Goal: Navigation & Orientation: Go to known website

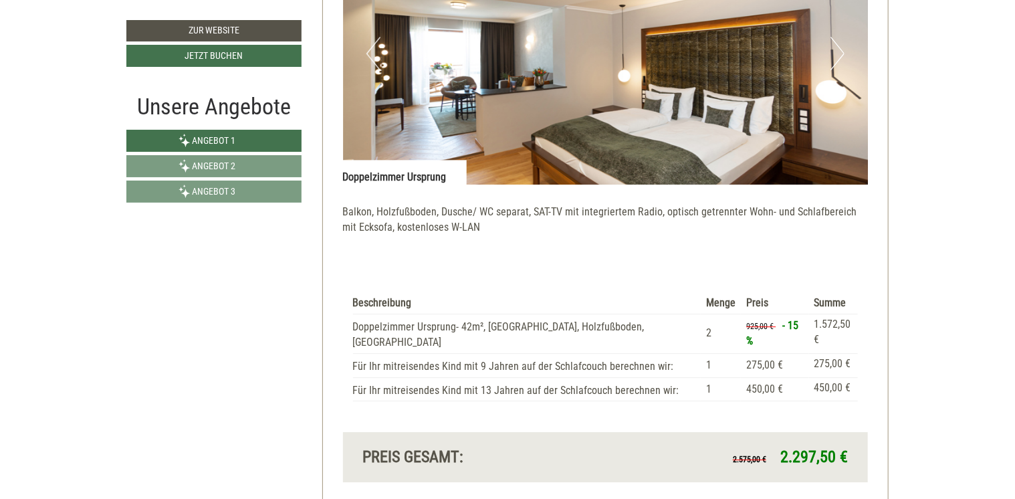
scroll to position [1665, 0]
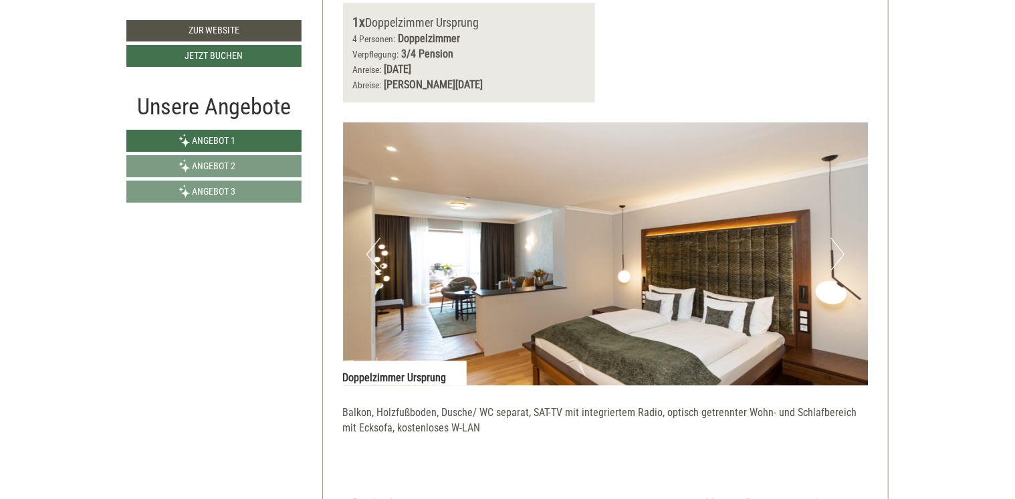
click at [834, 256] on button "Next" at bounding box center [837, 253] width 14 height 33
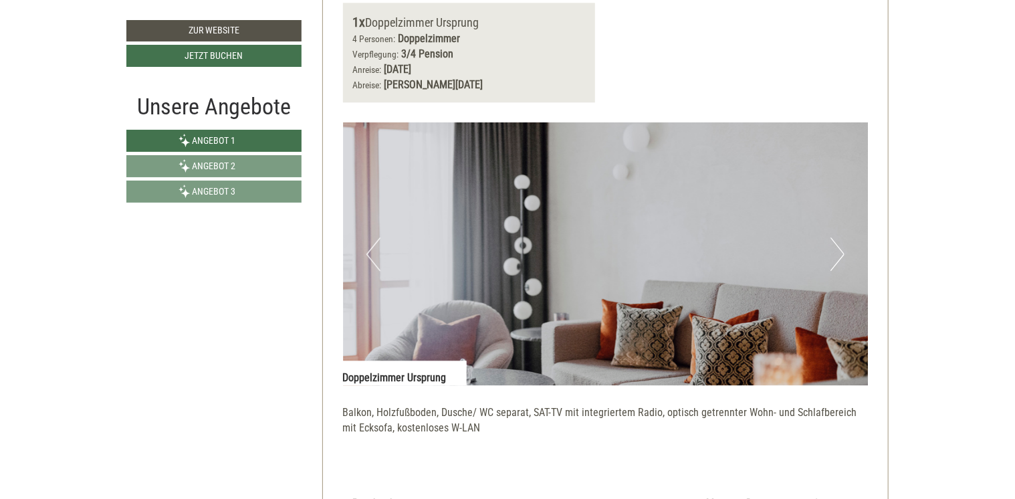
scroll to position [1799, 0]
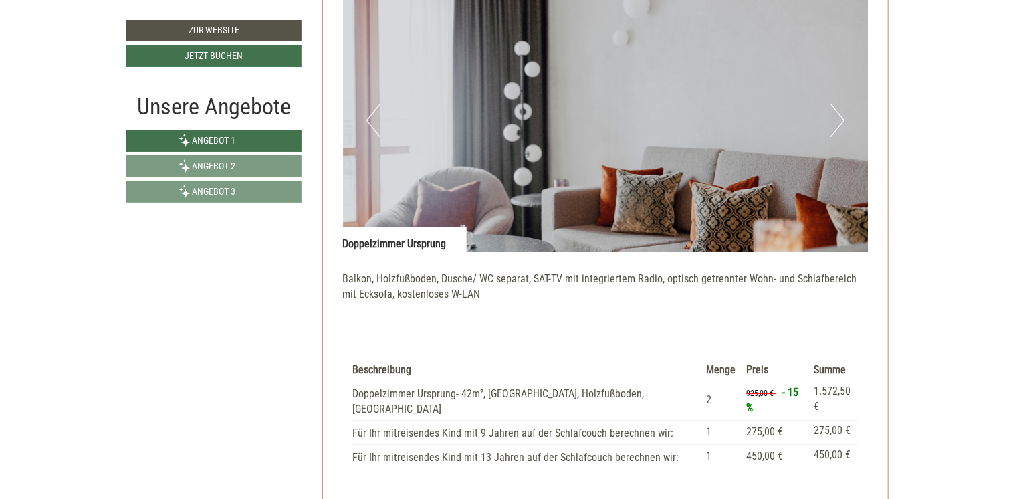
click at [842, 121] on button "Next" at bounding box center [837, 120] width 14 height 33
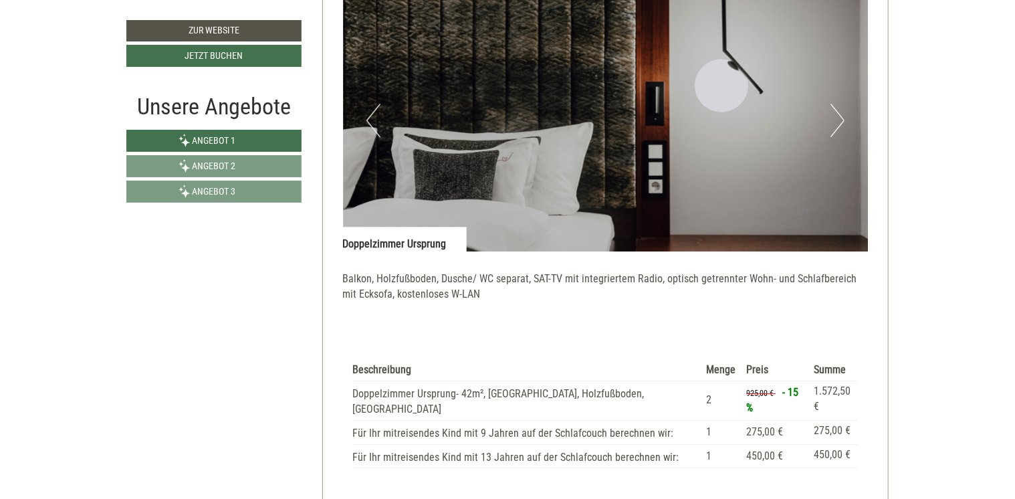
click at [842, 121] on button "Next" at bounding box center [837, 120] width 14 height 33
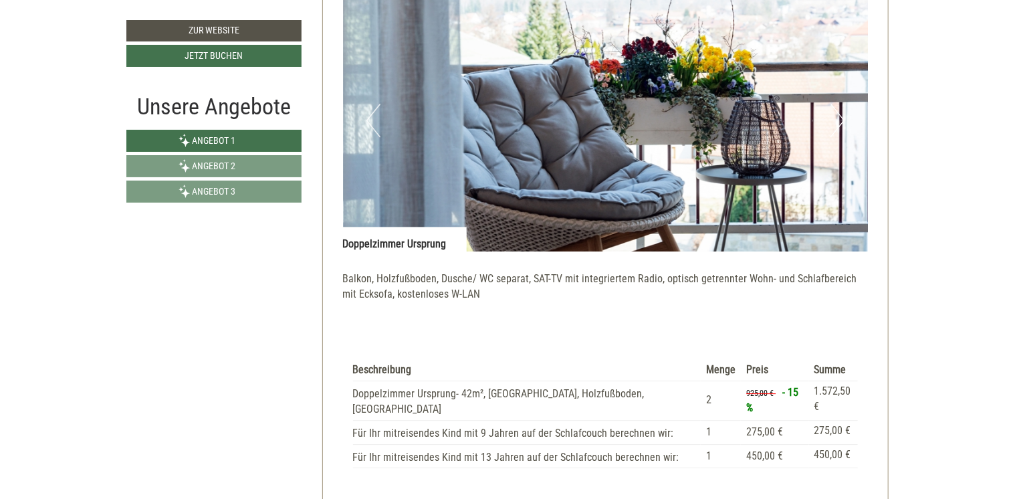
click at [844, 120] on button "Next" at bounding box center [837, 120] width 14 height 33
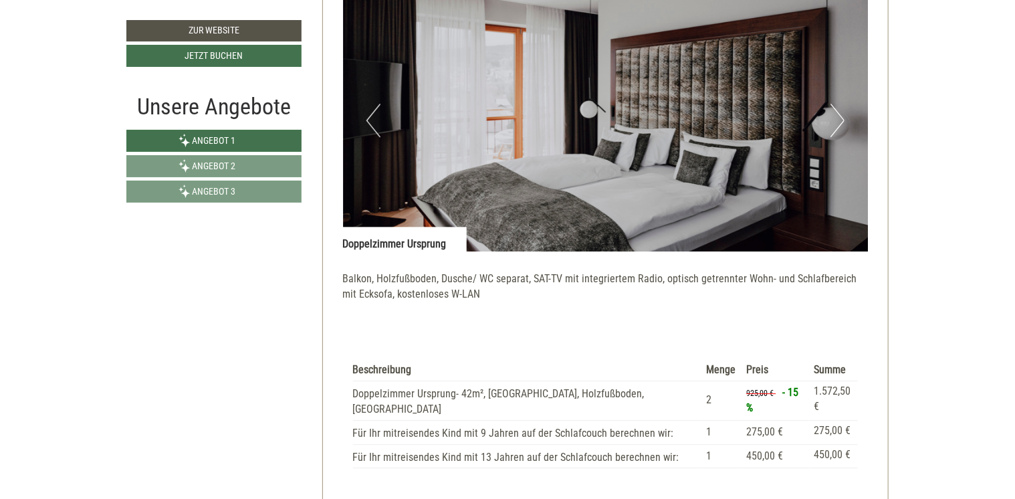
click at [844, 120] on button "Next" at bounding box center [837, 120] width 14 height 33
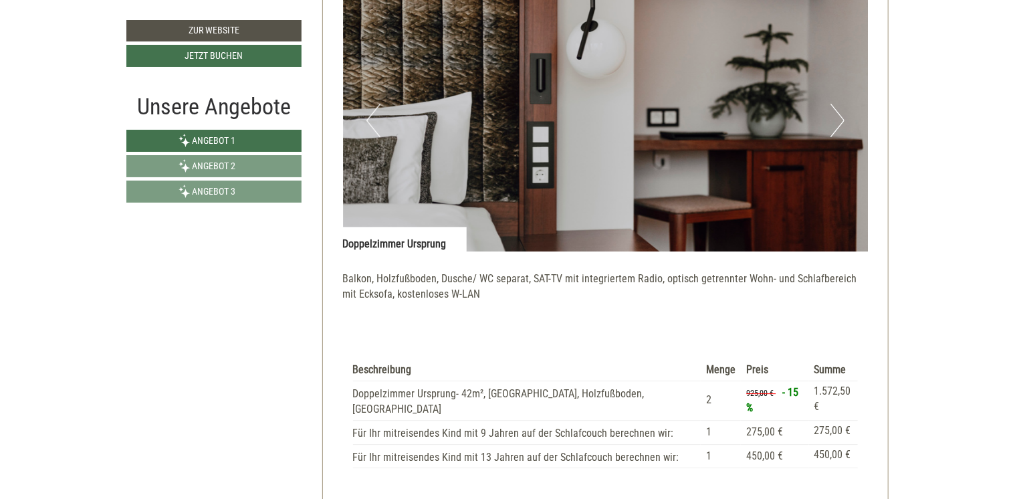
click at [844, 120] on button "Next" at bounding box center [837, 120] width 14 height 33
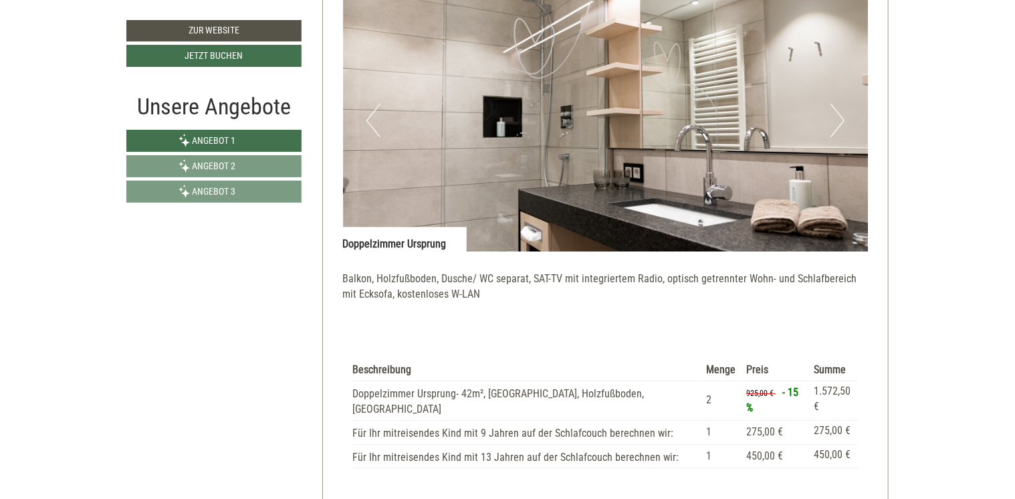
click at [844, 120] on button "Next" at bounding box center [837, 120] width 14 height 33
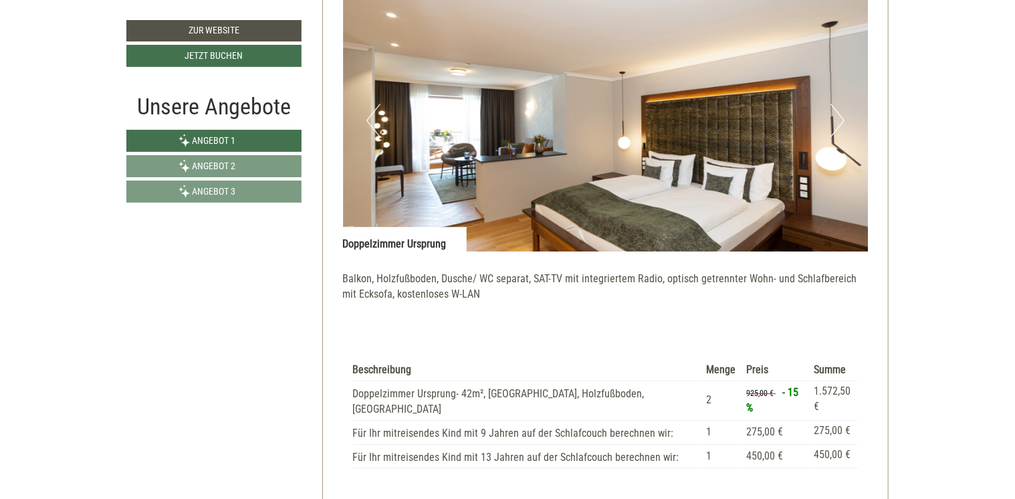
click at [844, 120] on button "Next" at bounding box center [837, 120] width 14 height 33
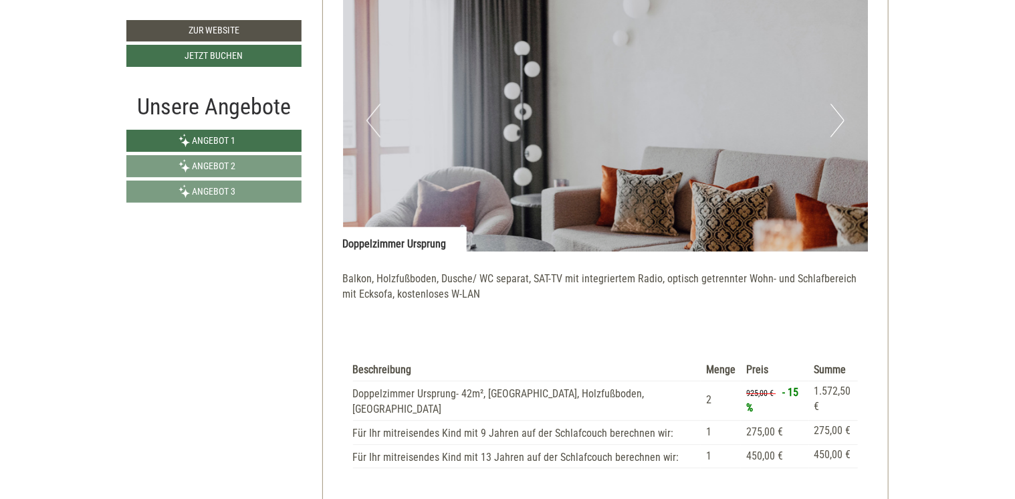
click at [844, 120] on button "Next" at bounding box center [837, 120] width 14 height 33
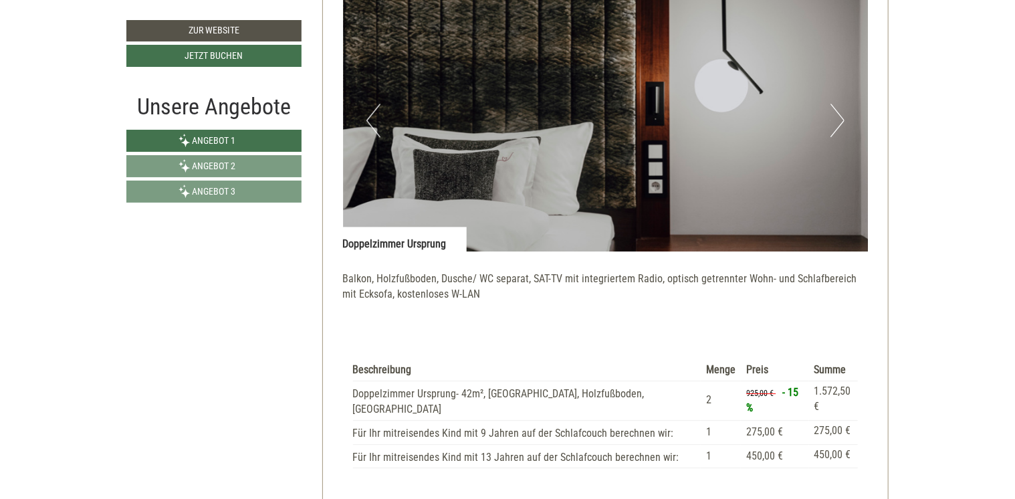
click at [844, 120] on button "Next" at bounding box center [837, 120] width 14 height 33
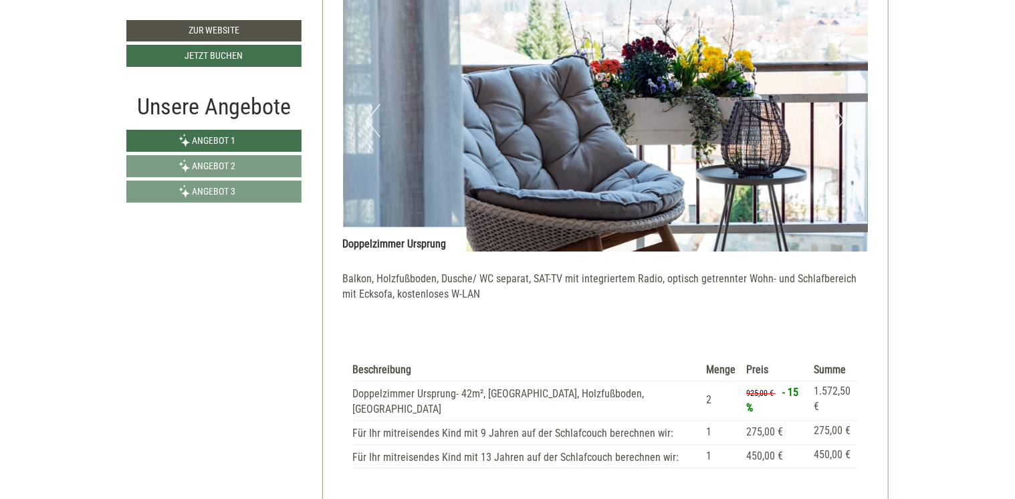
click at [844, 120] on button "Next" at bounding box center [837, 120] width 14 height 33
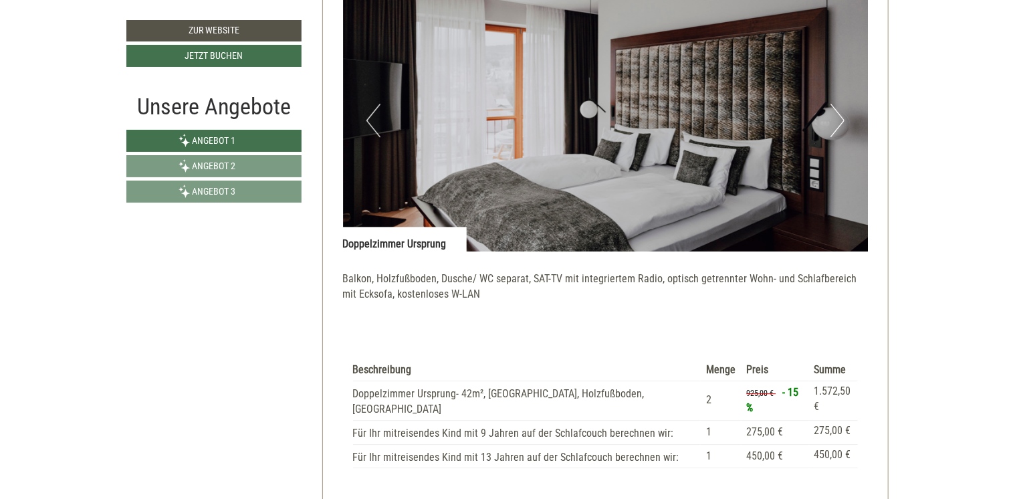
click at [844, 120] on button "Next" at bounding box center [837, 120] width 14 height 33
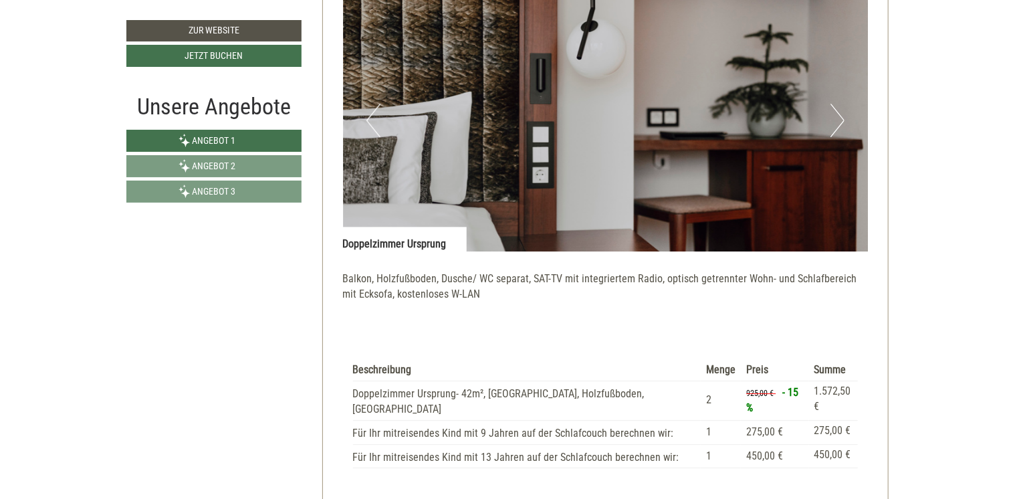
click at [844, 120] on button "Next" at bounding box center [837, 120] width 14 height 33
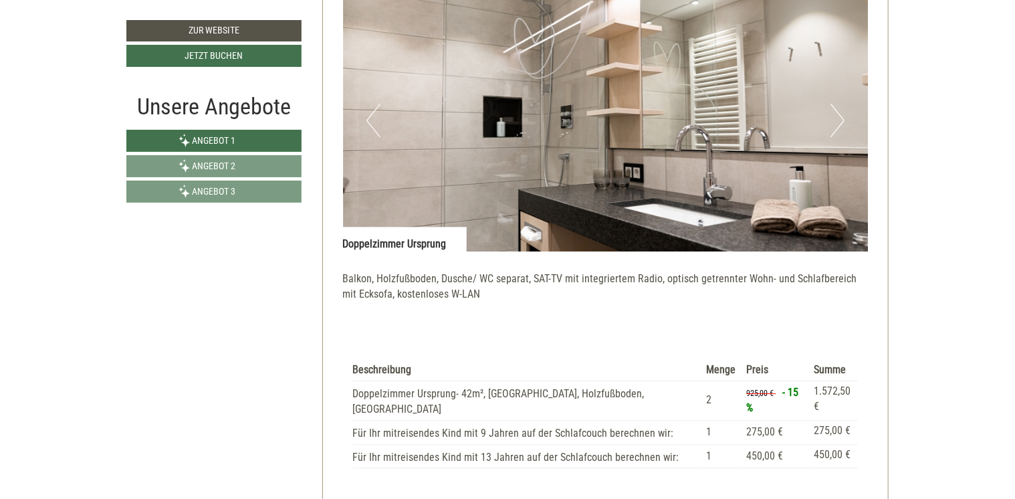
click at [844, 120] on button "Next" at bounding box center [837, 120] width 14 height 33
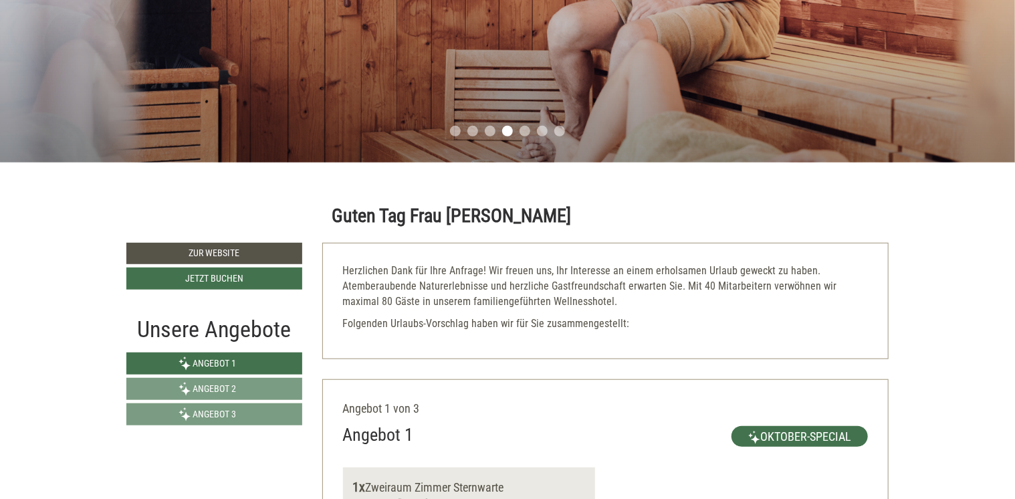
scroll to position [668, 0]
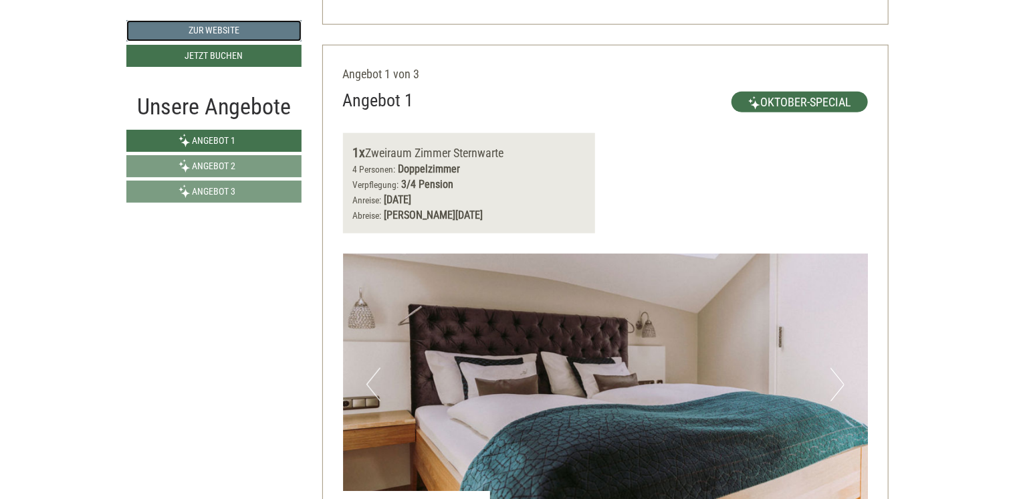
click at [257, 28] on link "Zur Website" at bounding box center [213, 30] width 175 height 21
